Goal: Find specific page/section: Find specific page/section

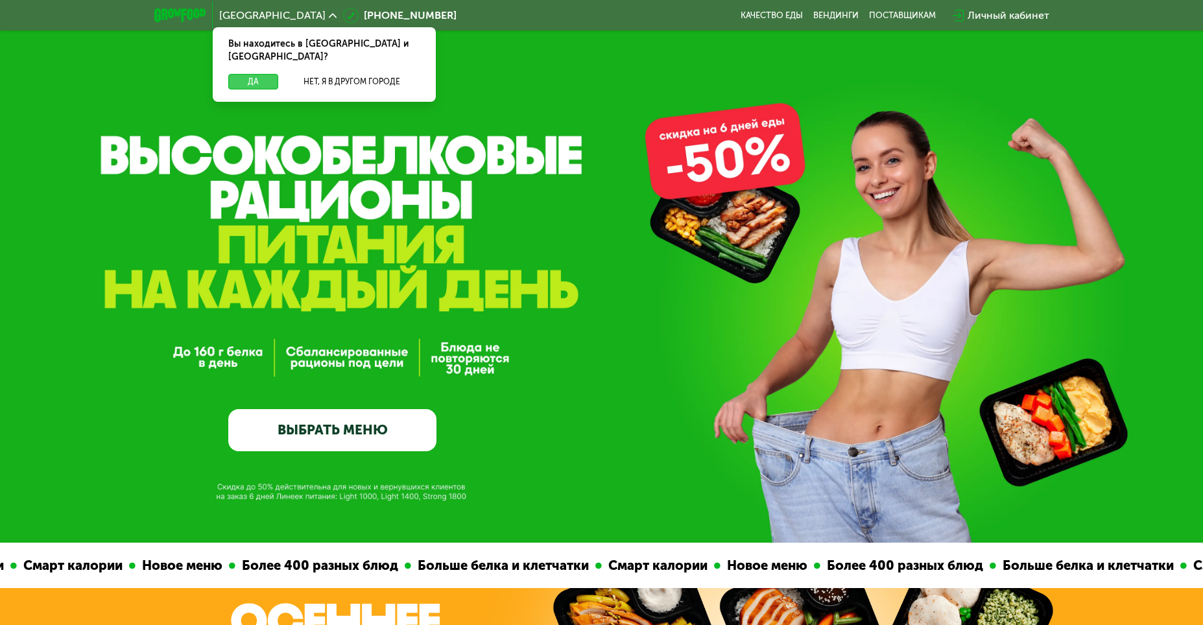
click at [263, 74] on button "Да" at bounding box center [253, 82] width 50 height 16
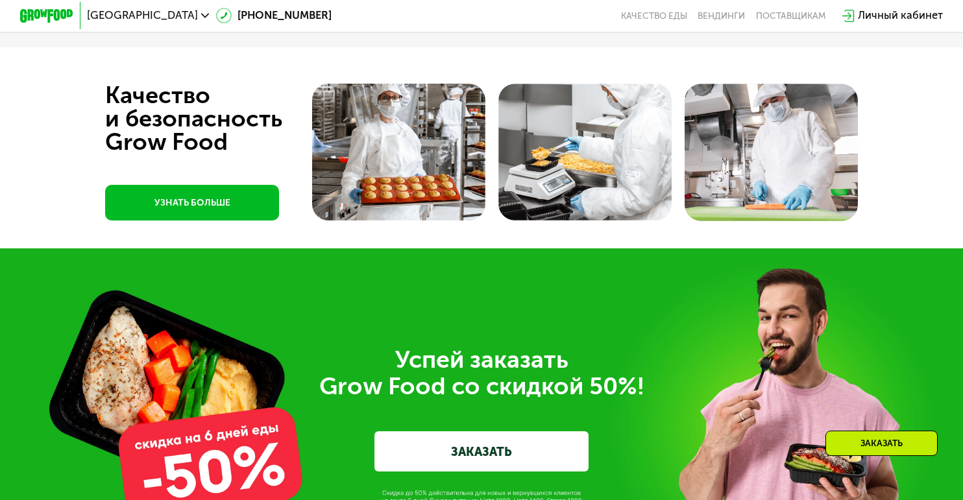
scroll to position [3597, 0]
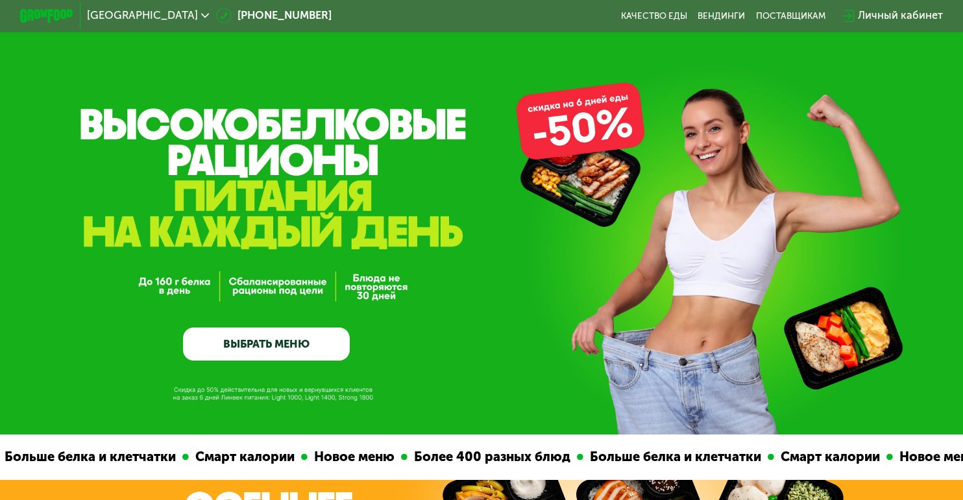
click at [201, 14] on use at bounding box center [205, 16] width 8 height 5
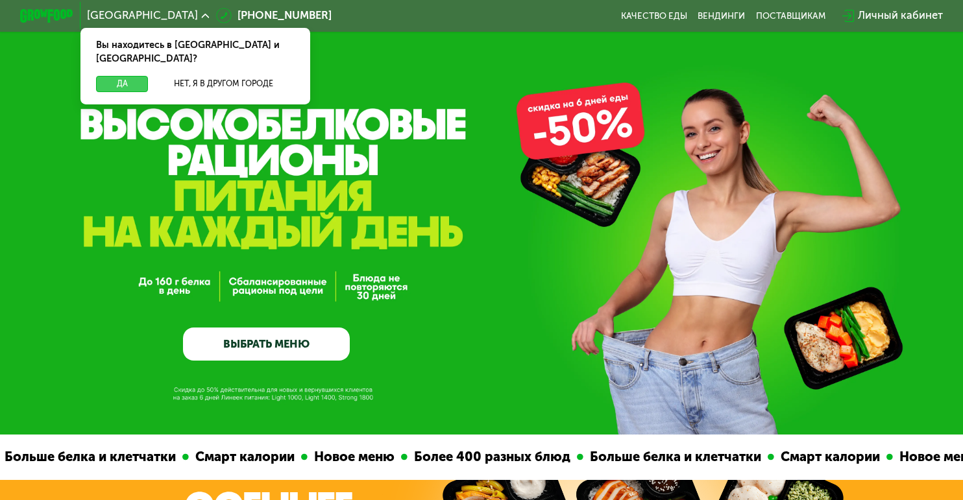
click at [125, 76] on button "Да" at bounding box center [122, 84] width 52 height 16
